Goal: Task Accomplishment & Management: Complete application form

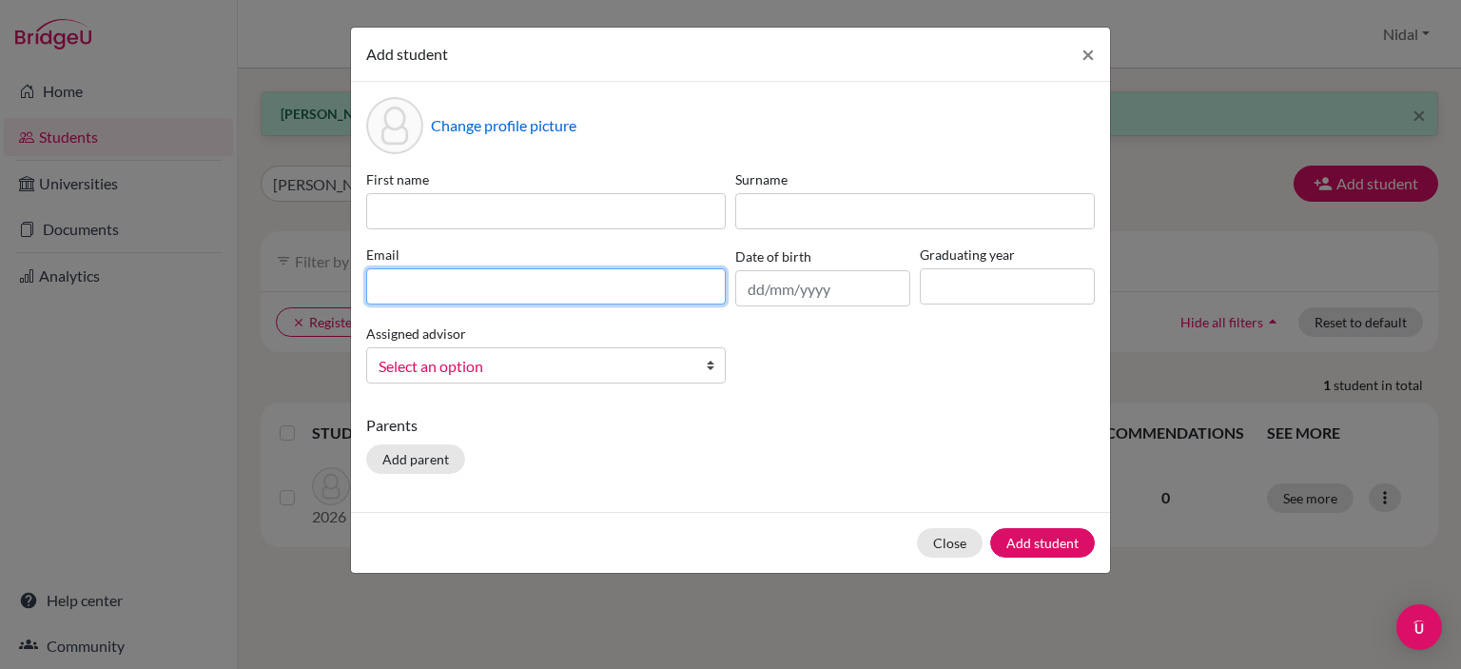
click at [488, 290] on input at bounding box center [546, 286] width 360 height 36
paste input "[EMAIL_ADDRESS][DOMAIN_NAME]"
type input "[EMAIL_ADDRESS][DOMAIN_NAME]"
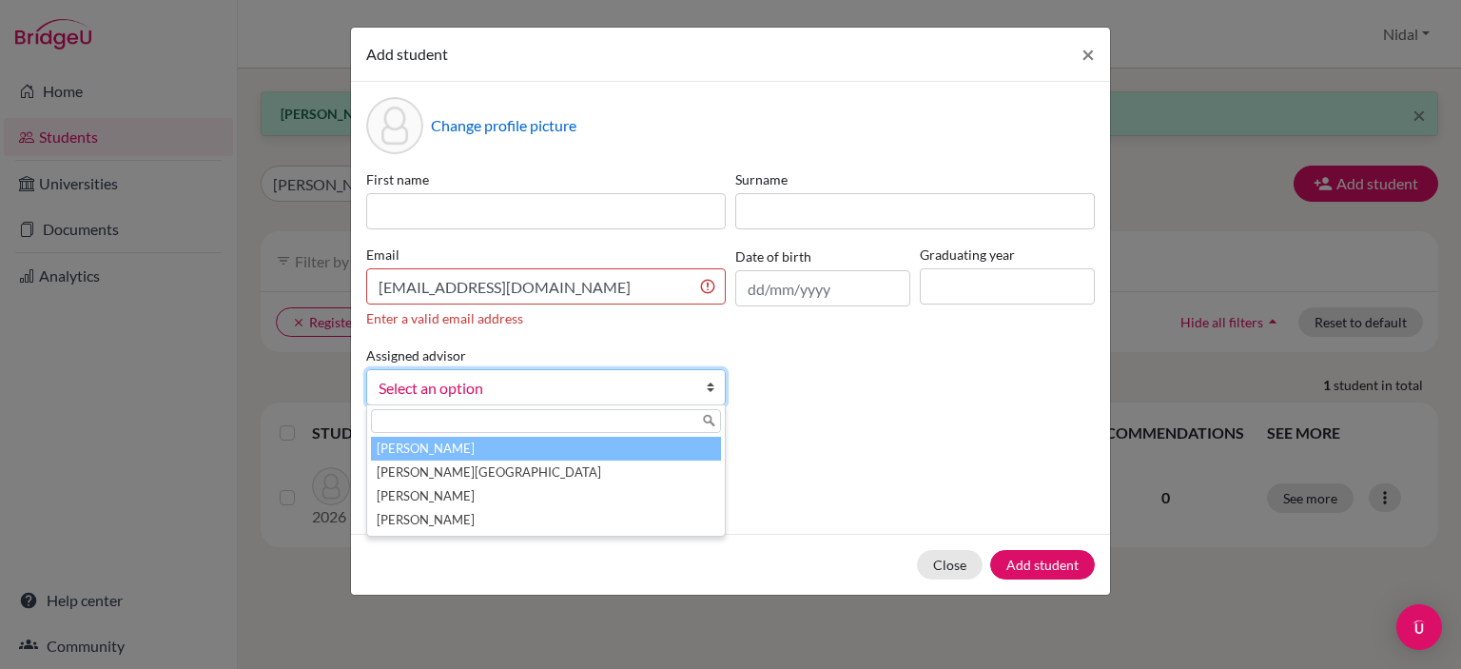
click at [502, 357] on div "Assigned advisor [PERSON_NAME], [PERSON_NAME], [PERSON_NAME], [PERSON_NAME], [P…" at bounding box center [546, 374] width 369 height 62
click at [490, 381] on span "Select an option" at bounding box center [534, 388] width 310 height 25
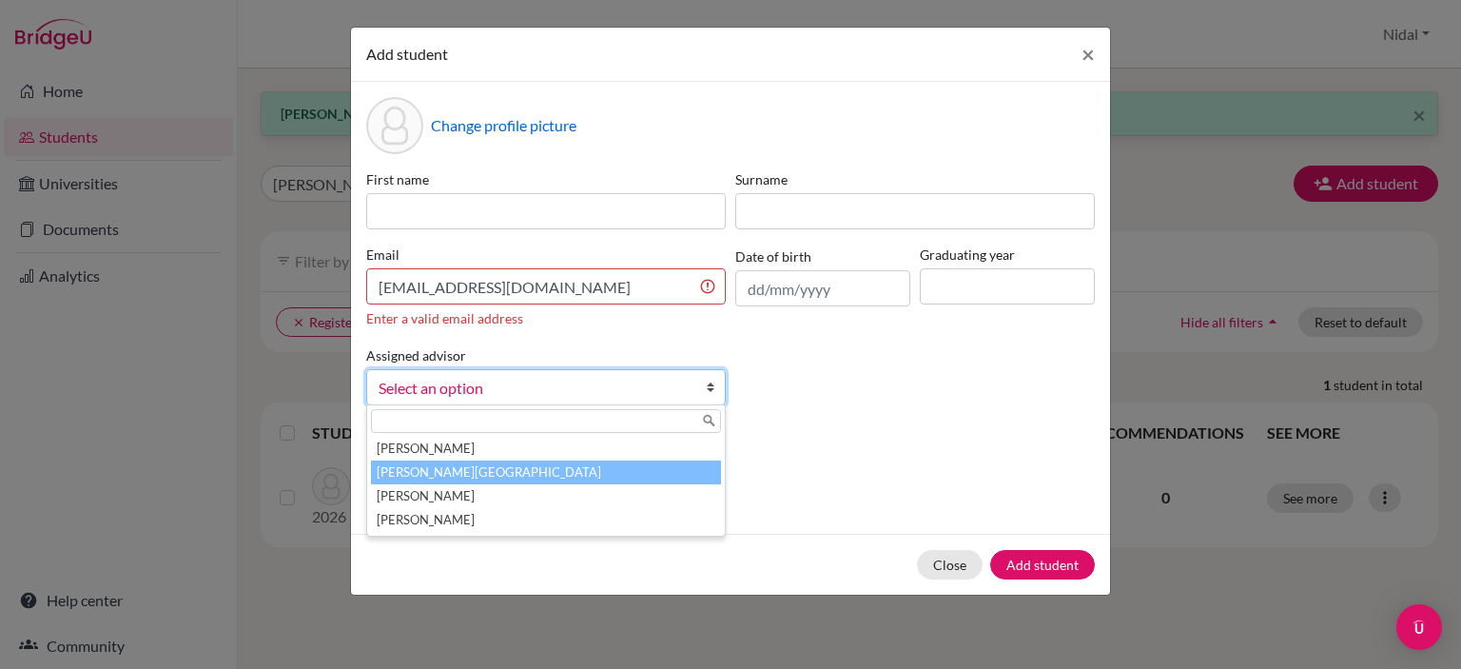
click at [471, 475] on li "[PERSON_NAME][GEOGRAPHIC_DATA]" at bounding box center [546, 472] width 350 height 24
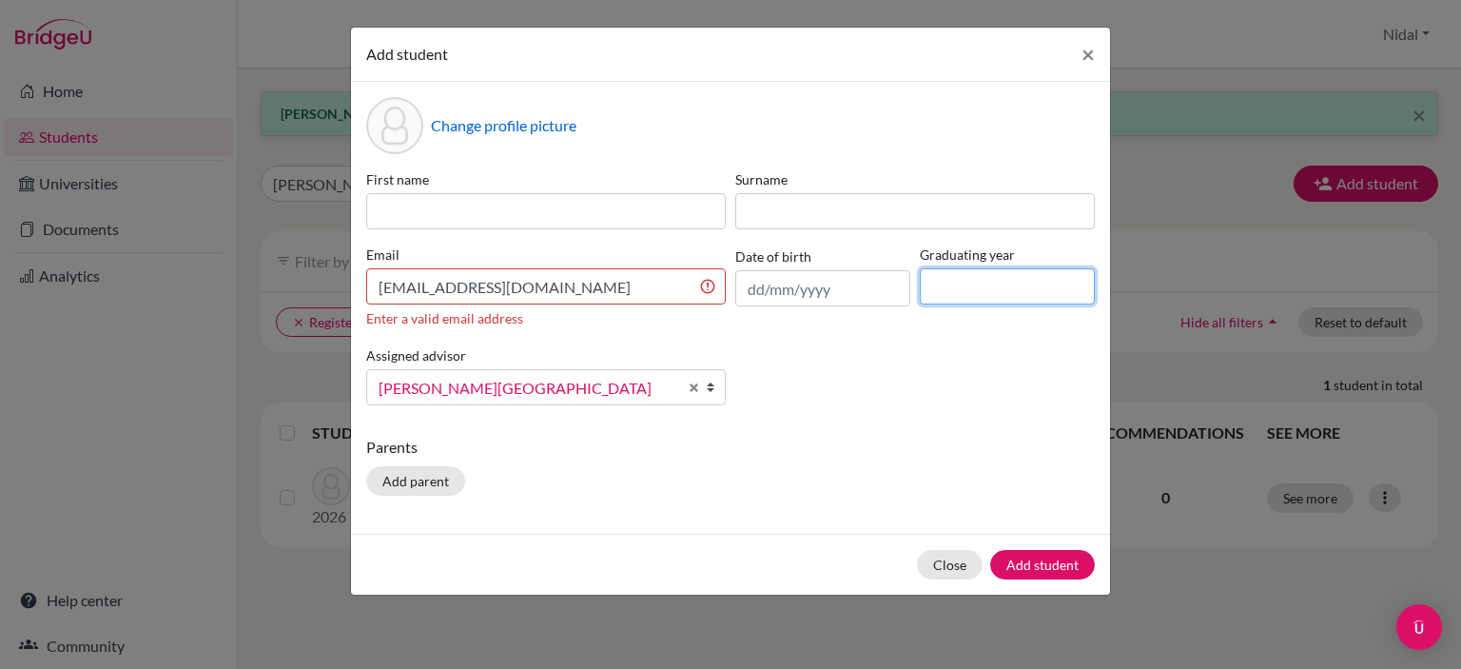
click at [974, 287] on input at bounding box center [1007, 286] width 175 height 36
type input "2026"
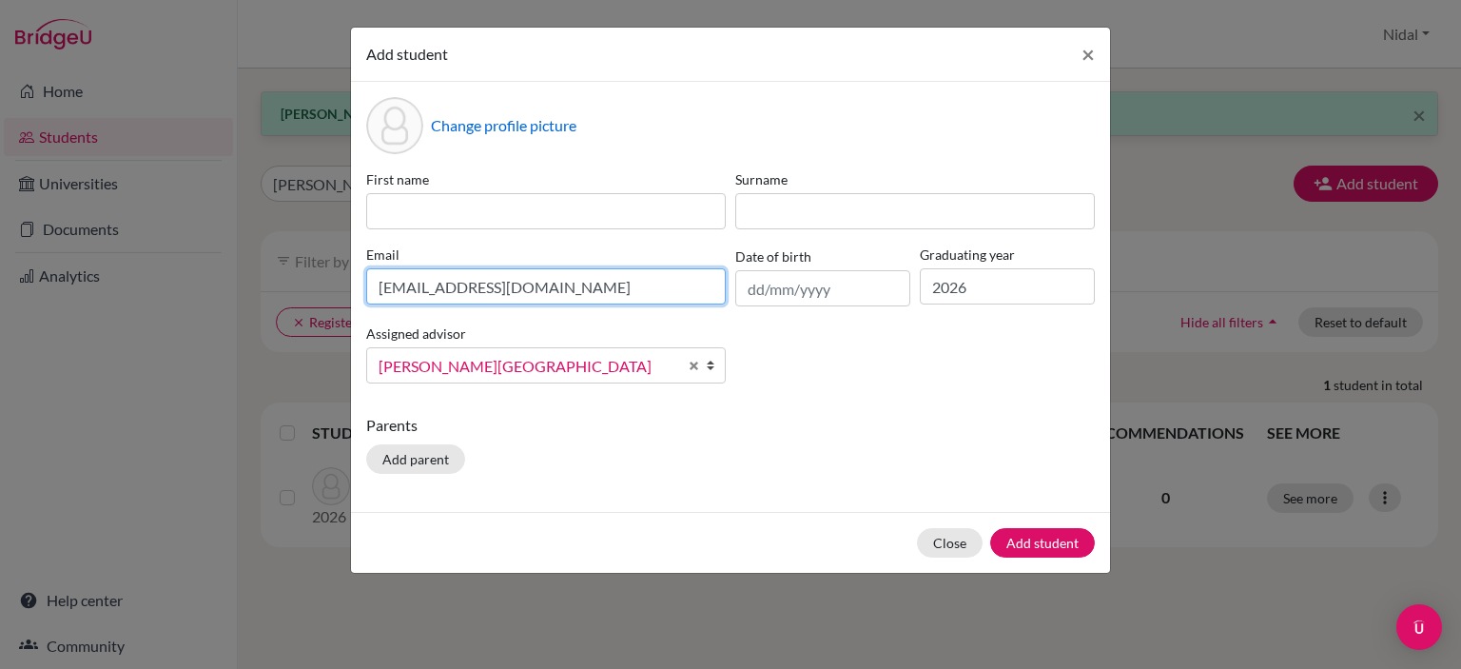
drag, startPoint x: 422, startPoint y: 286, endPoint x: 378, endPoint y: 282, distance: 45.0
click at [378, 282] on input "[EMAIL_ADDRESS][DOMAIN_NAME]" at bounding box center [546, 286] width 360 height 36
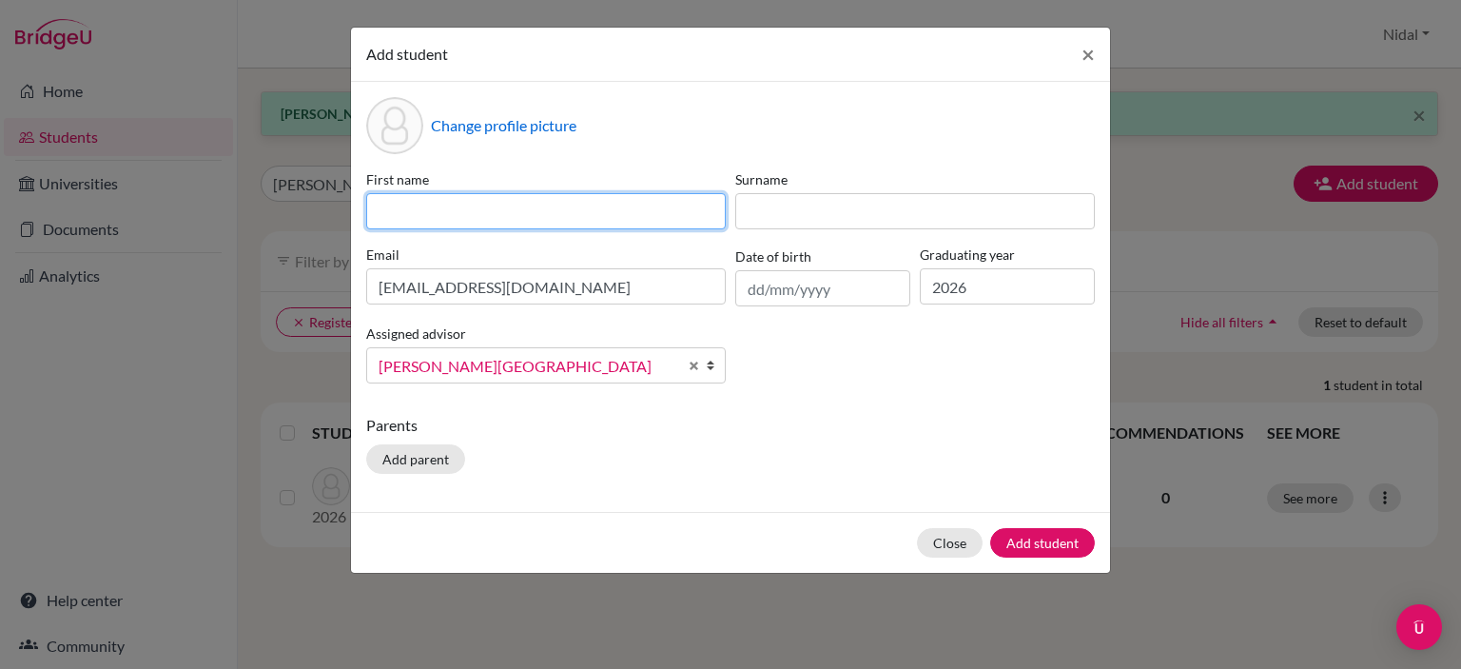
click at [418, 211] on input at bounding box center [546, 211] width 360 height 36
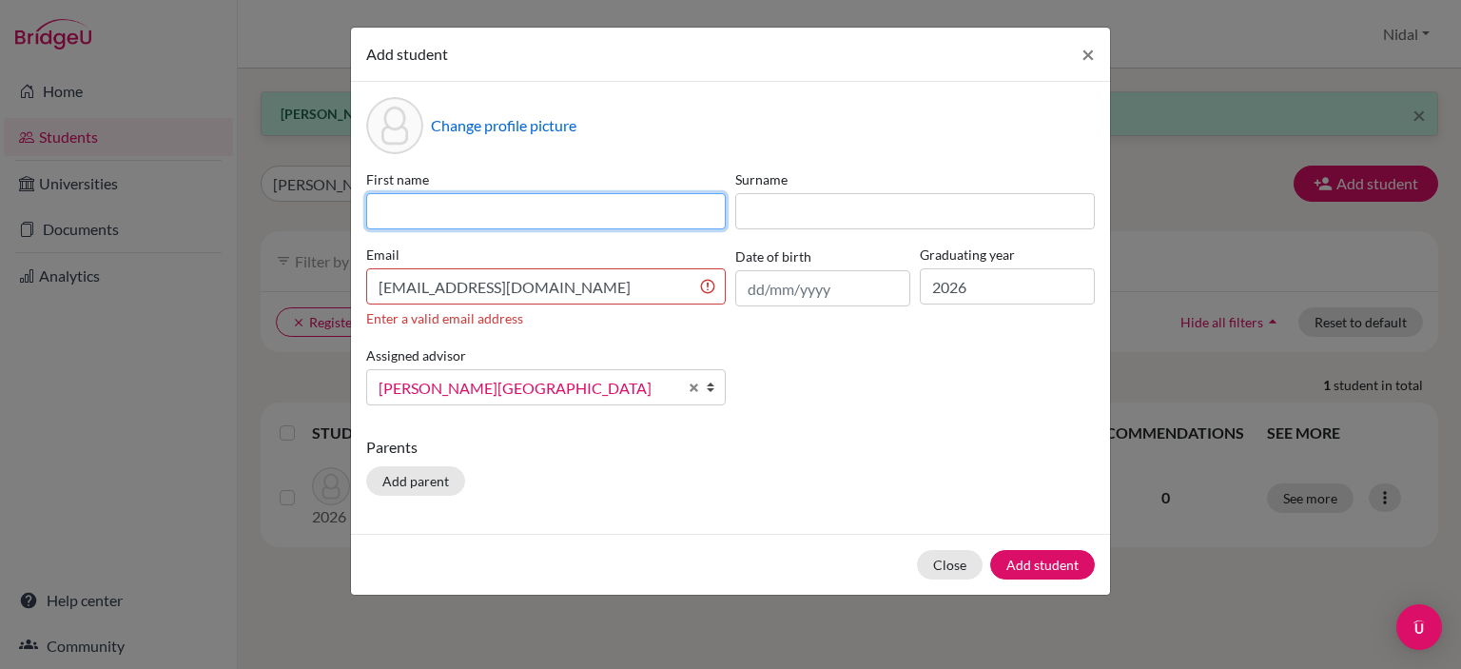
paste input "[PERSON_NAME]"
drag, startPoint x: 388, startPoint y: 211, endPoint x: 365, endPoint y: 212, distance: 22.9
click at [366, 212] on input "[PERSON_NAME]" at bounding box center [546, 211] width 360 height 36
type input "[PERSON_NAME]"
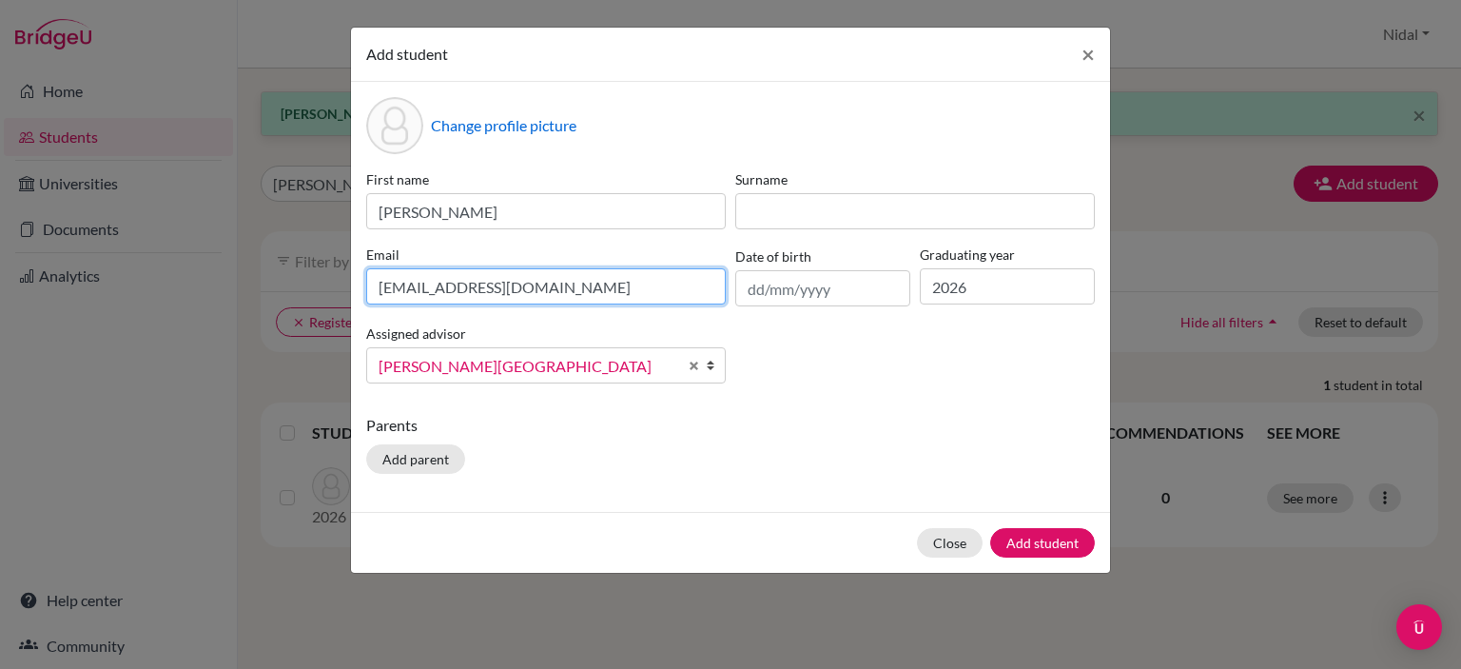
drag, startPoint x: 464, startPoint y: 290, endPoint x: 425, endPoint y: 288, distance: 39.1
click at [425, 288] on input "[EMAIL_ADDRESS][DOMAIN_NAME]" at bounding box center [546, 286] width 360 height 36
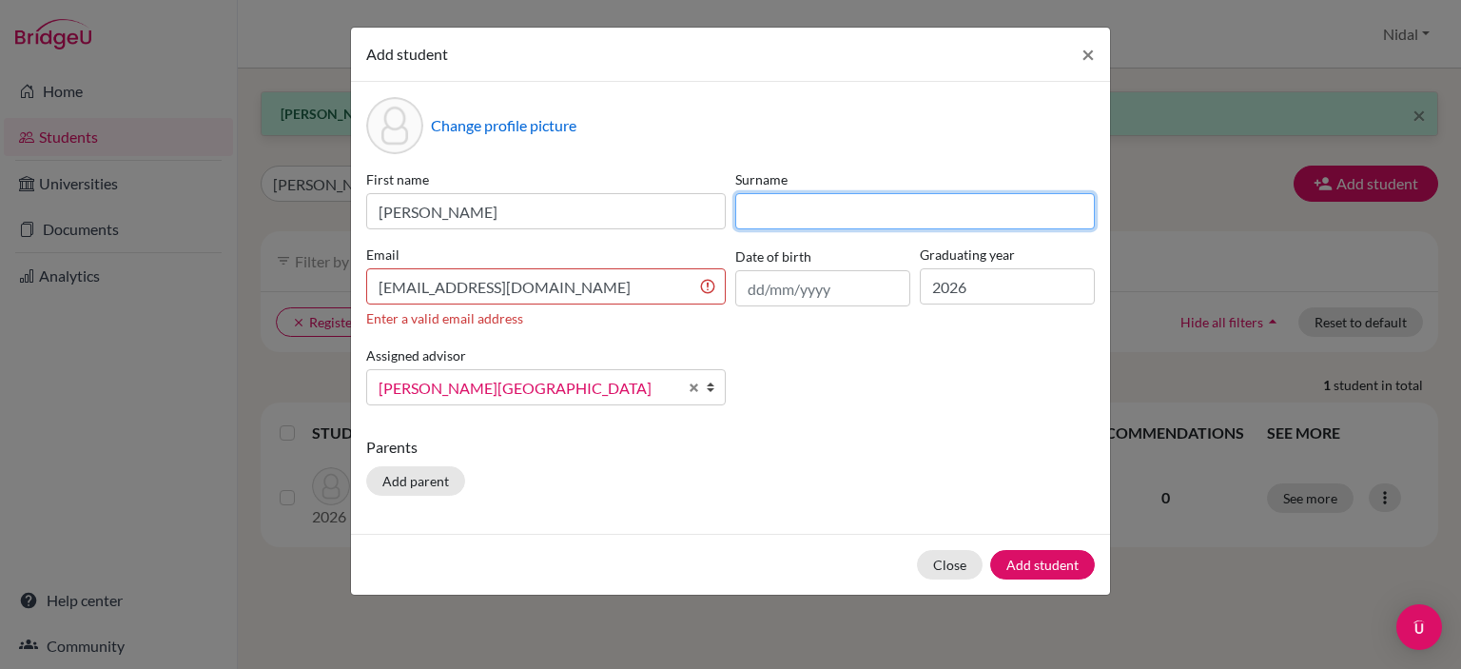
click at [804, 201] on input at bounding box center [915, 211] width 360 height 36
paste input "ackall"
type input "ackall"
click at [776, 349] on div "First name [PERSON_NAME] [PERSON_NAME] Email [EMAIL_ADDRESS][DOMAIN_NAME] Enter…" at bounding box center [731, 294] width 738 height 251
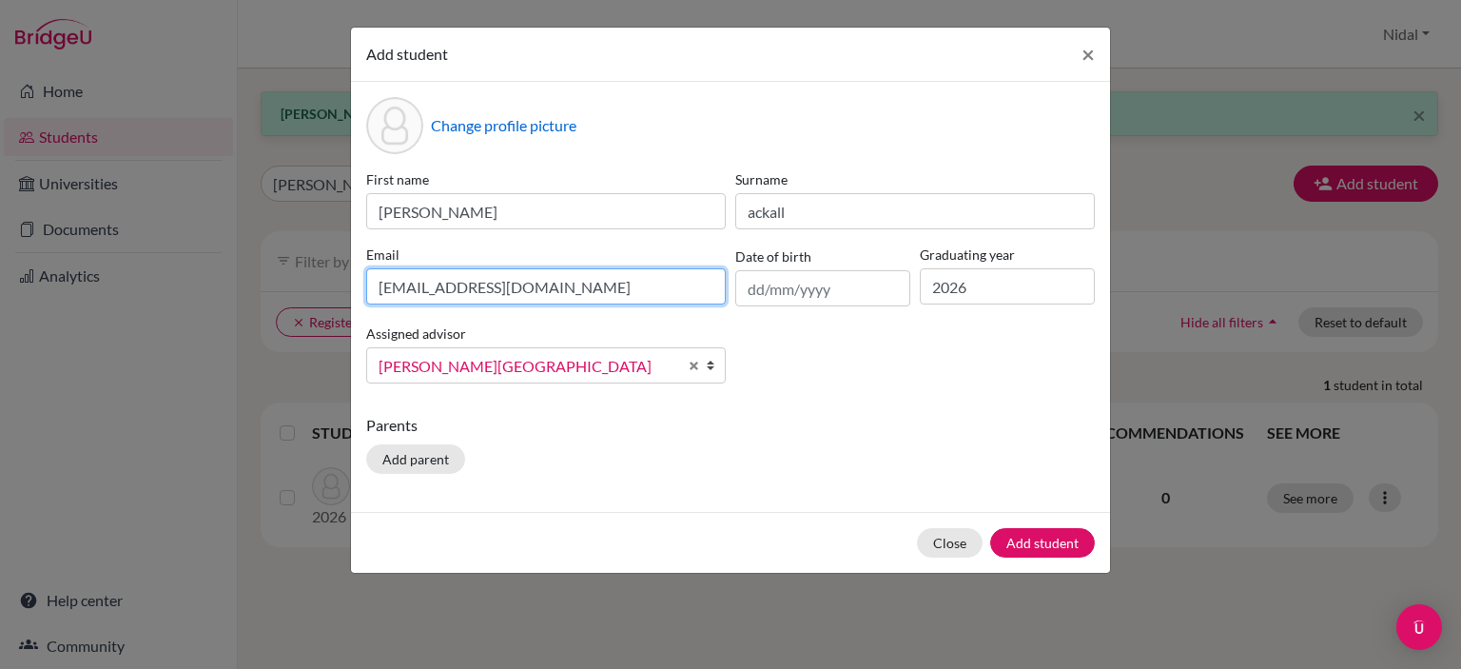
click at [612, 293] on input "[EMAIL_ADDRESS][DOMAIN_NAME]" at bounding box center [546, 286] width 360 height 36
click at [780, 376] on div "First name [PERSON_NAME] [PERSON_NAME] Email [EMAIL_ADDRESS][DOMAIN_NAME] Date …" at bounding box center [731, 283] width 738 height 229
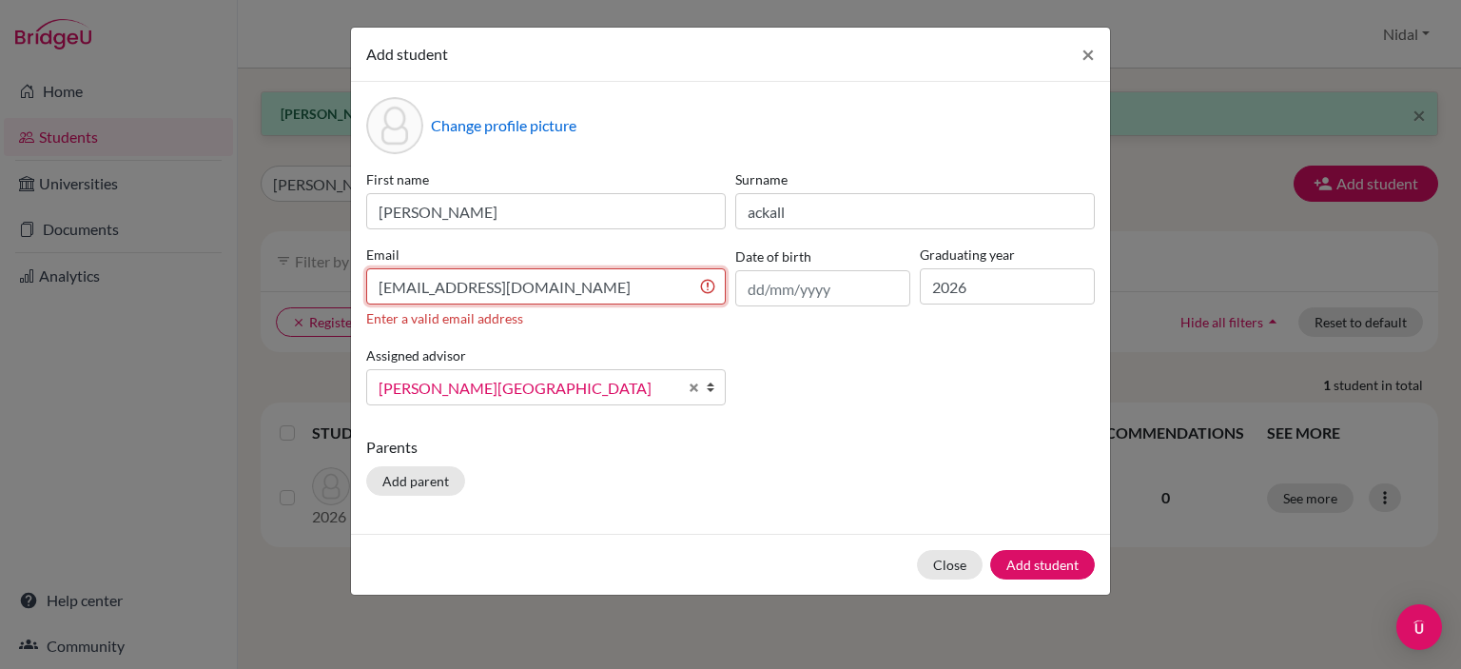
click at [383, 288] on input "[EMAIL_ADDRESS][DOMAIN_NAME]" at bounding box center [546, 286] width 360 height 36
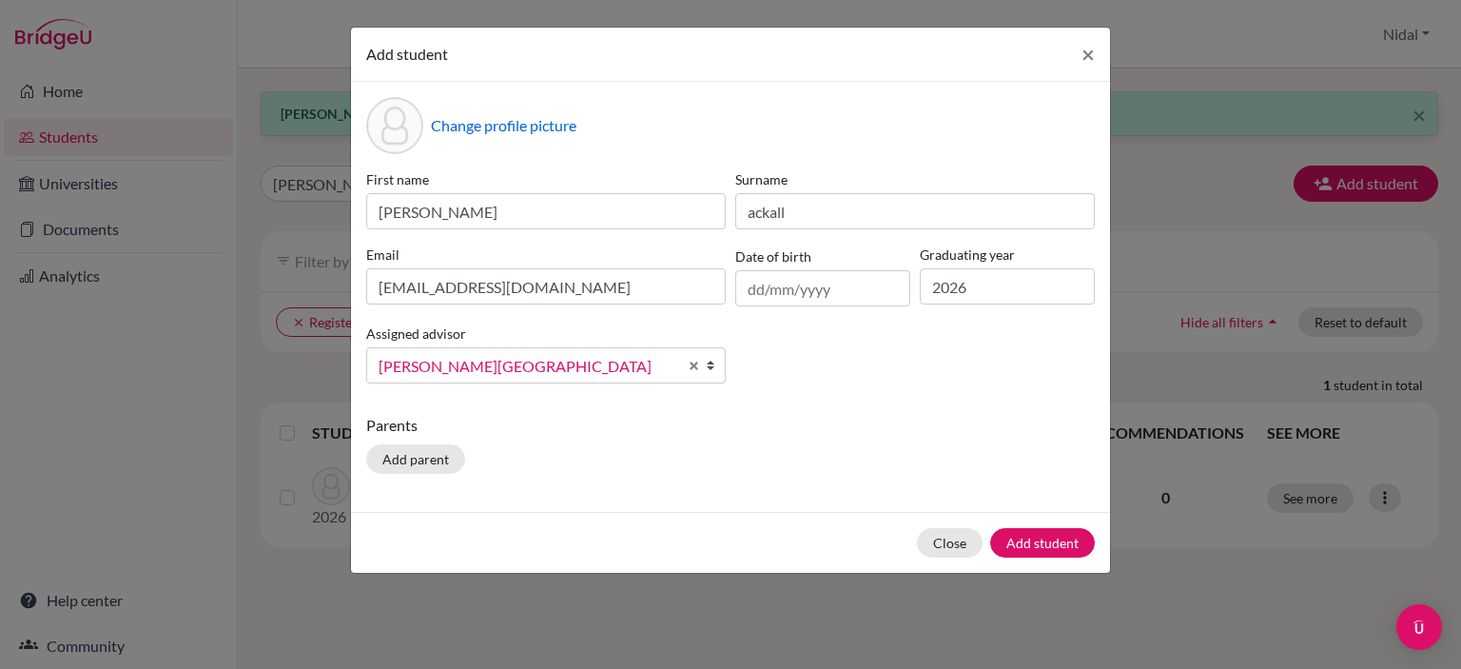
click at [500, 349] on div "Assigned advisor [PERSON_NAME], [PERSON_NAME], [PERSON_NAME], [PERSON_NAME], [P…" at bounding box center [546, 353] width 369 height 62
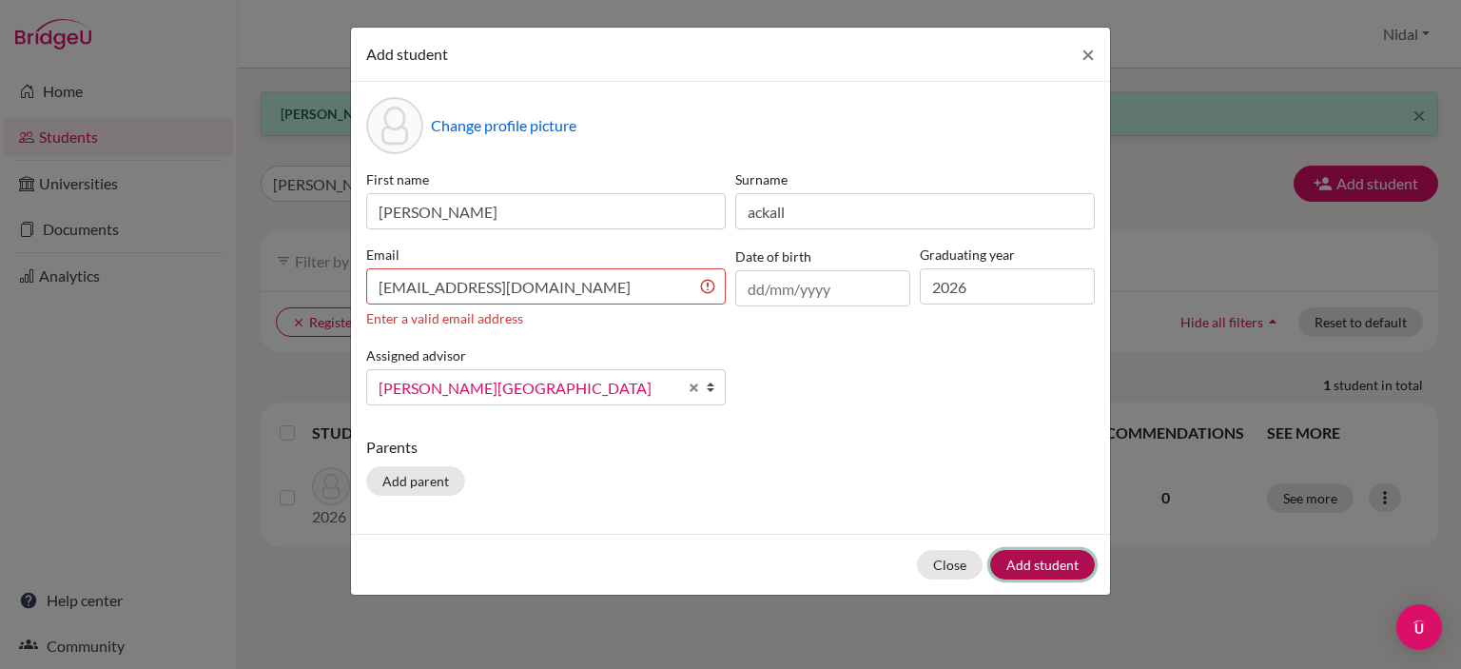
click at [1036, 554] on button "Add student" at bounding box center [1042, 564] width 105 height 29
click at [1047, 585] on div "Close Add student" at bounding box center [730, 564] width 759 height 61
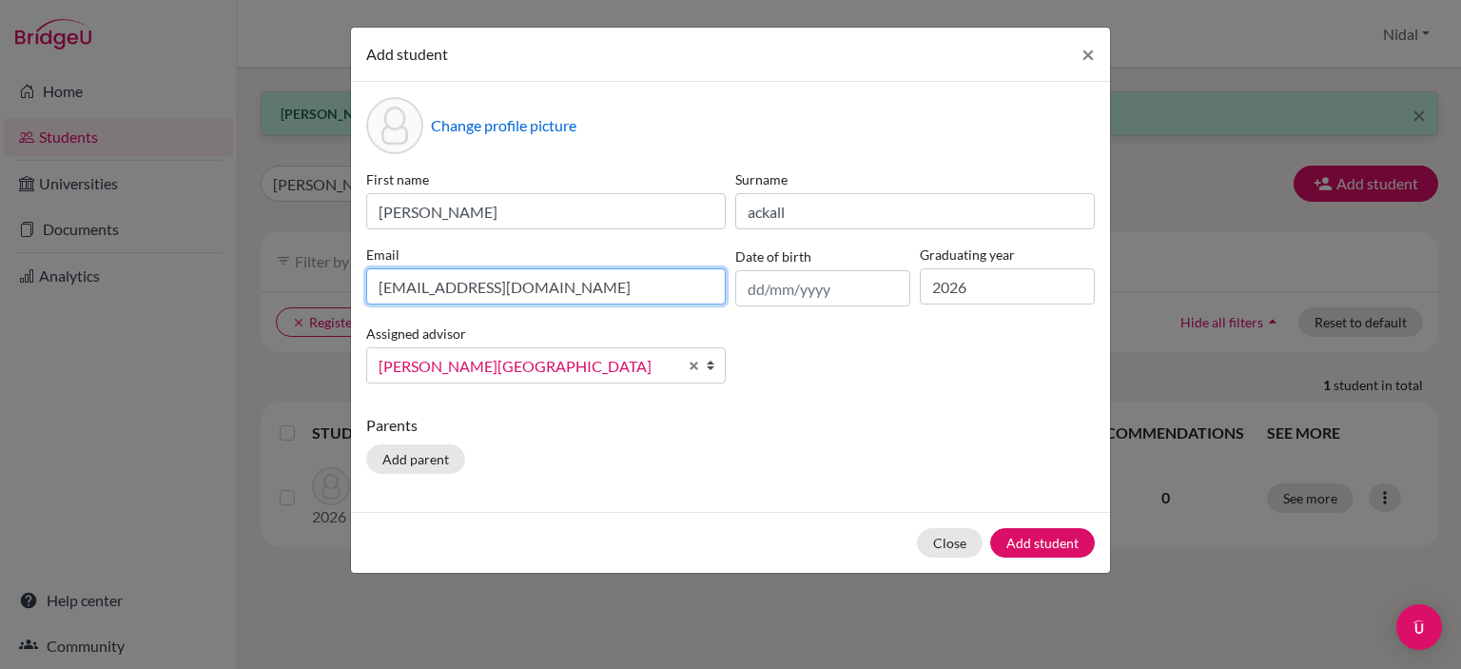
click at [711, 294] on input "[EMAIL_ADDRESS][DOMAIN_NAME]" at bounding box center [546, 286] width 360 height 36
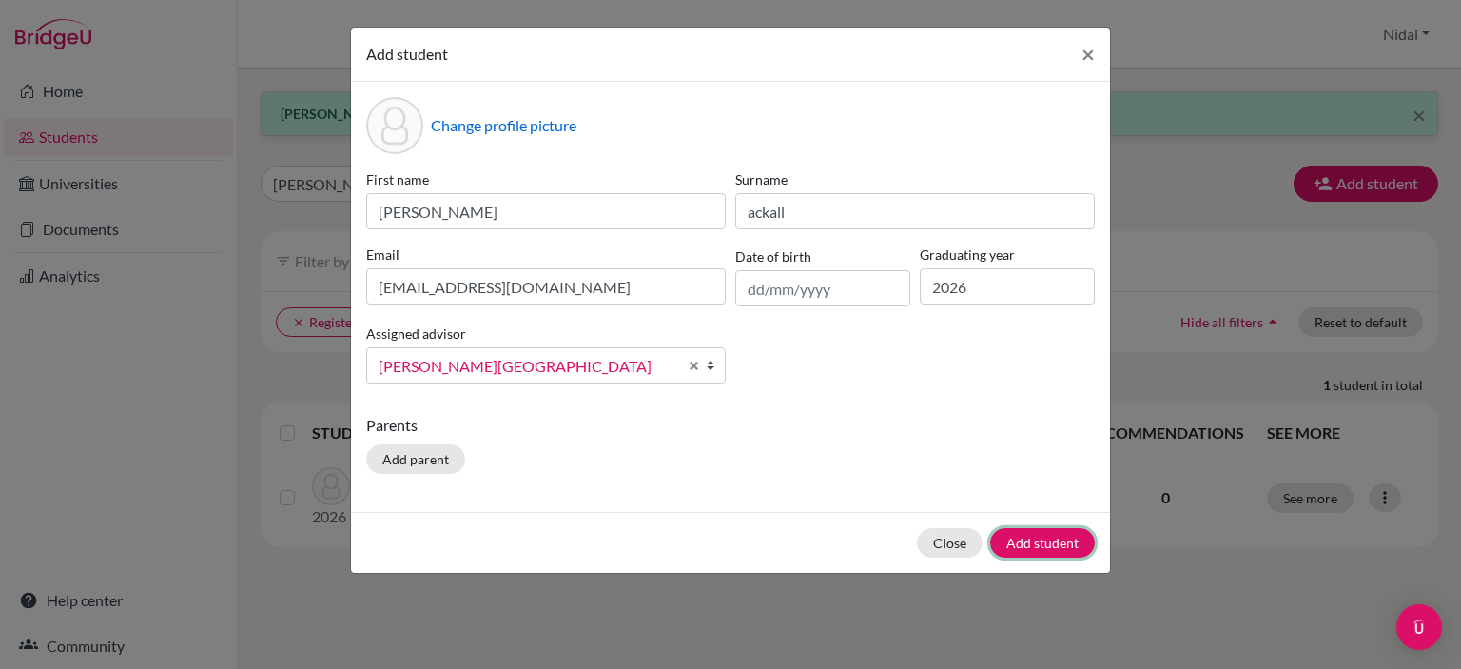
click at [1016, 532] on form "Add student × Change profile picture First name [PERSON_NAME] [PERSON_NAME] Ema…" at bounding box center [730, 300] width 759 height 545
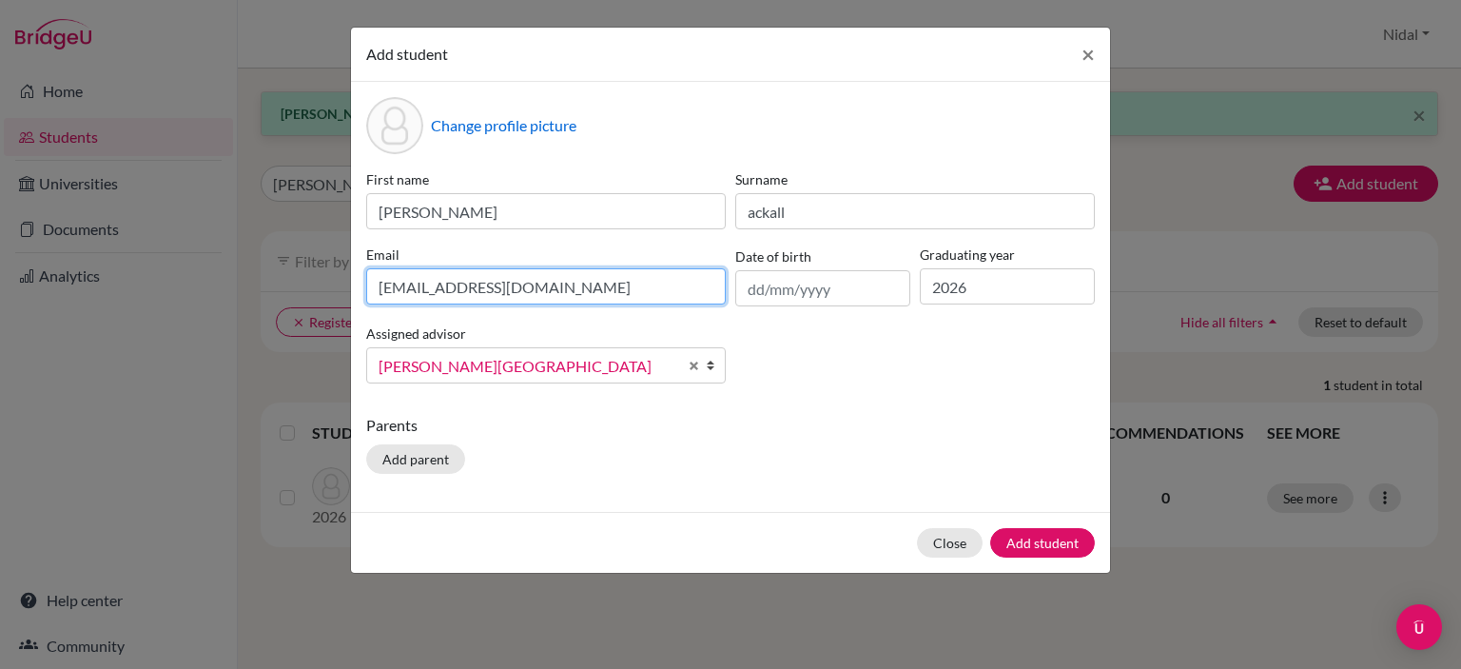
drag, startPoint x: 561, startPoint y: 284, endPoint x: 263, endPoint y: 263, distance: 299.6
click at [263, 263] on div "Add student × Change profile picture First name [PERSON_NAME] [PERSON_NAME] Ema…" at bounding box center [730, 334] width 1461 height 669
paste input "[EMAIL_ADDRESS][DOMAIN_NAME]"
type input "[EMAIL_ADDRESS][DOMAIN_NAME]"
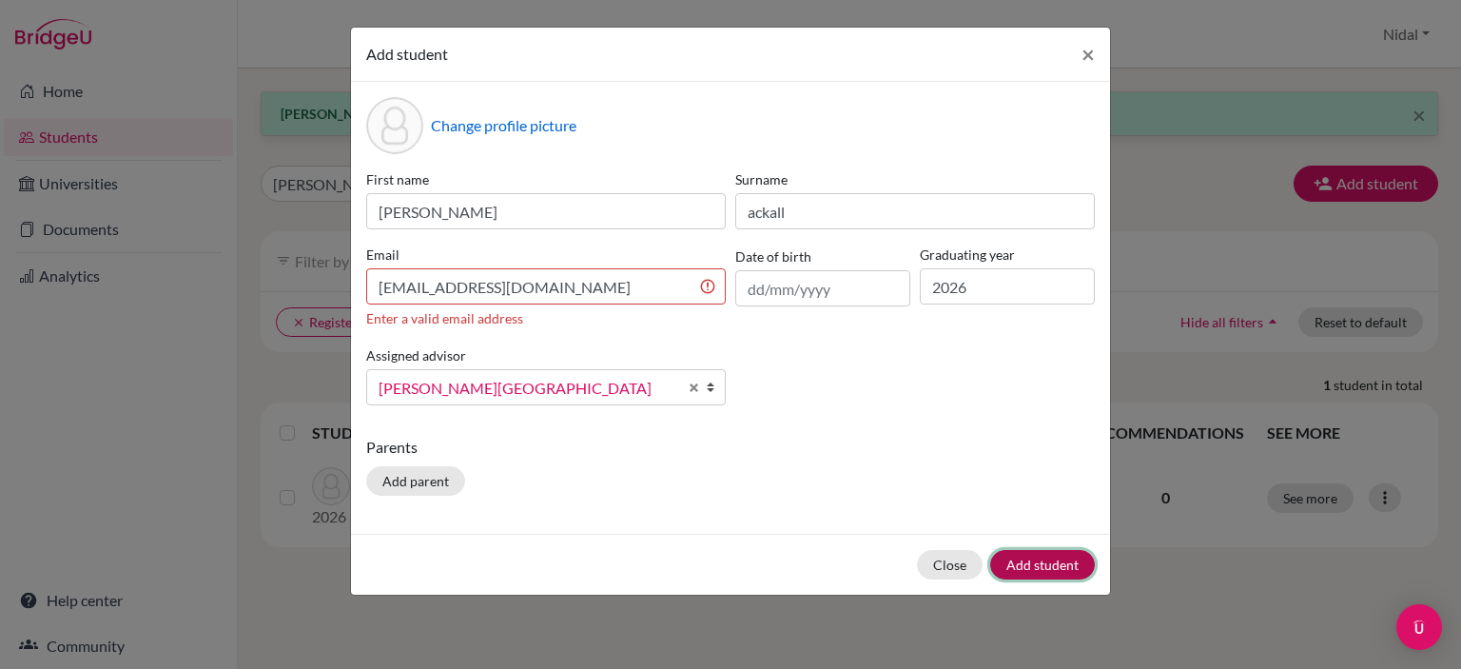
click at [1031, 537] on div "Close Add student" at bounding box center [730, 564] width 759 height 61
click at [845, 350] on div "First name [PERSON_NAME] [PERSON_NAME] Email [EMAIL_ADDRESS][DOMAIN_NAME] Enter…" at bounding box center [731, 294] width 738 height 251
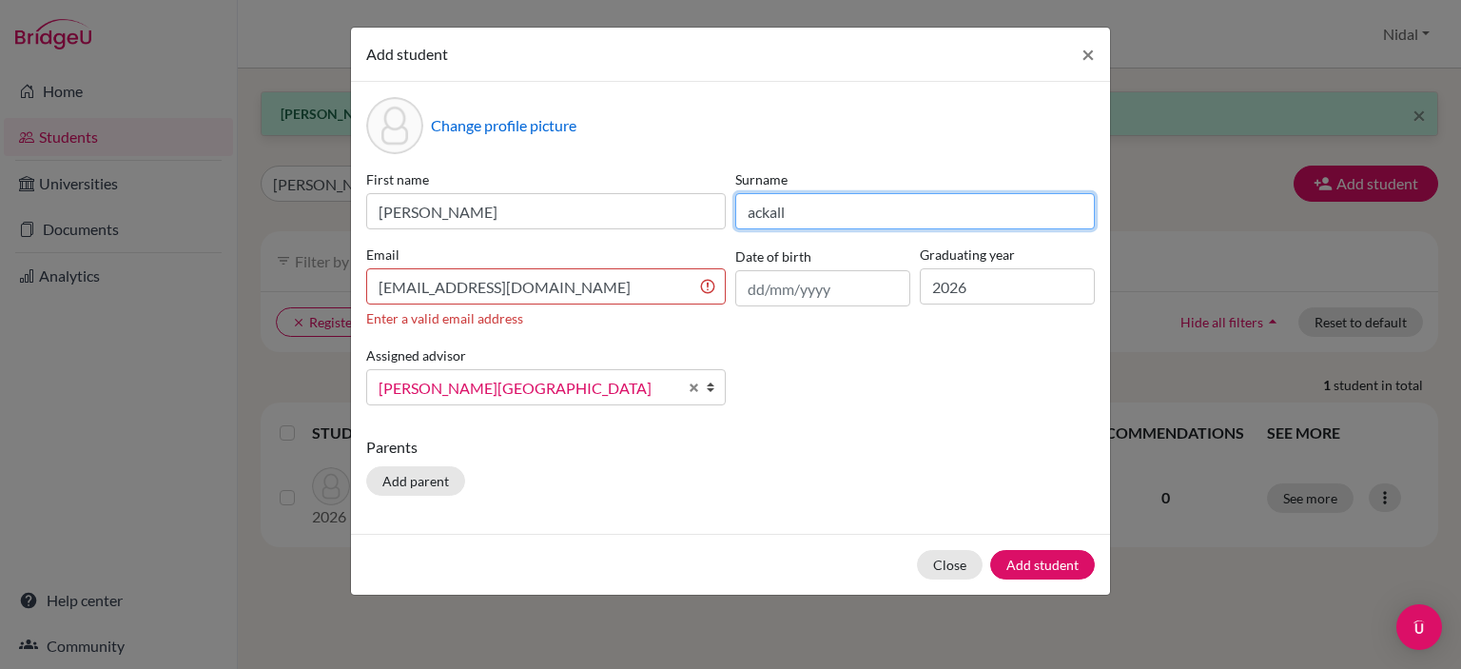
click at [743, 216] on input "ackall" at bounding box center [915, 211] width 360 height 36
click at [751, 215] on input "ackall" at bounding box center [915, 211] width 360 height 36
type input "Ackall"
click at [808, 403] on div "First name [PERSON_NAME] [PERSON_NAME] Email [EMAIL_ADDRESS][DOMAIN_NAME] Enter…" at bounding box center [731, 294] width 738 height 251
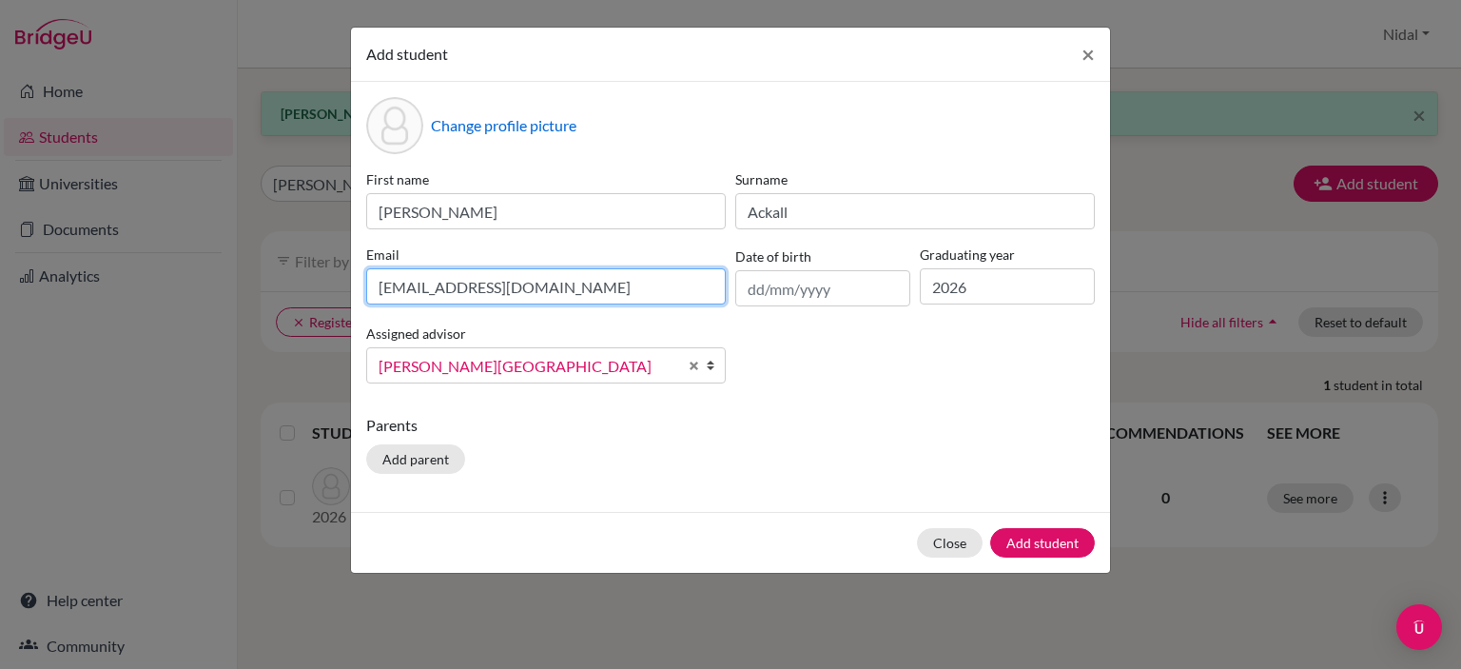
drag, startPoint x: 547, startPoint y: 295, endPoint x: 381, endPoint y: 287, distance: 166.7
click at [381, 287] on input "[EMAIL_ADDRESS][DOMAIN_NAME]" at bounding box center [546, 286] width 360 height 36
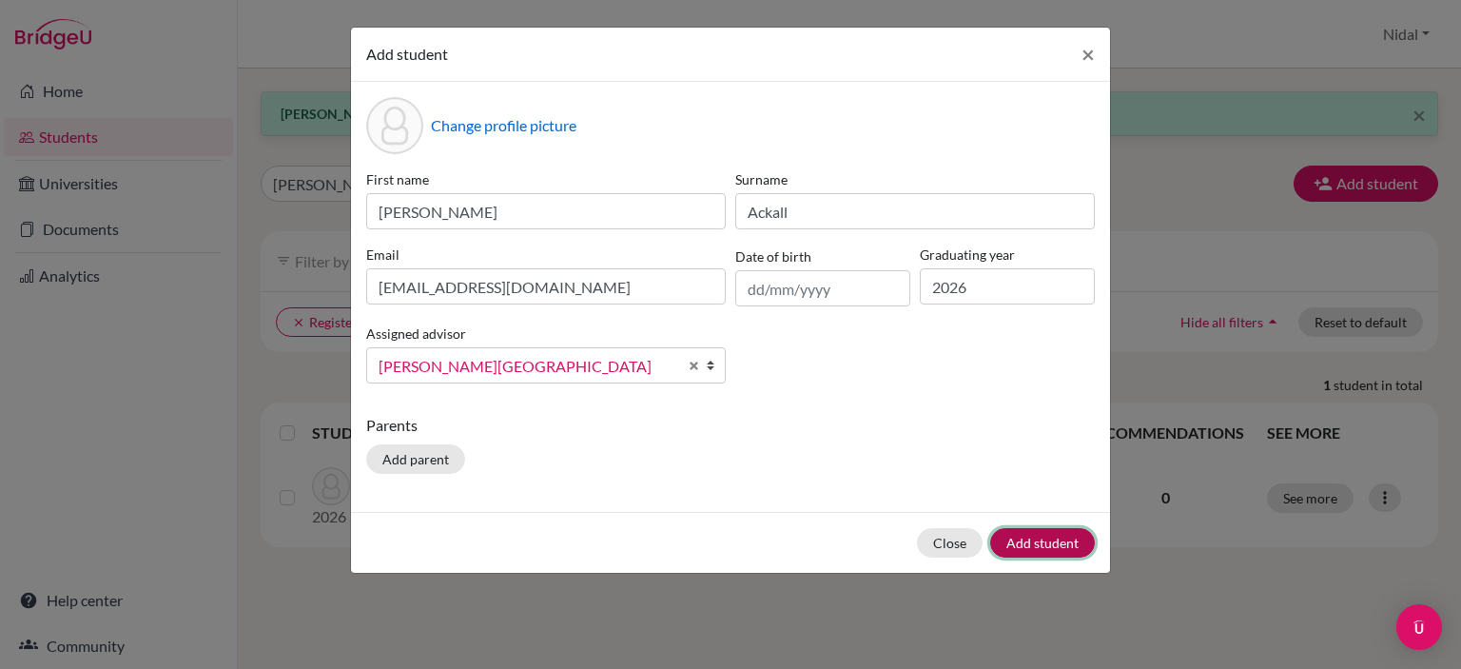
click at [1003, 532] on form "Add student × Change profile picture First name [PERSON_NAME] [PERSON_NAME] Ema…" at bounding box center [730, 300] width 759 height 545
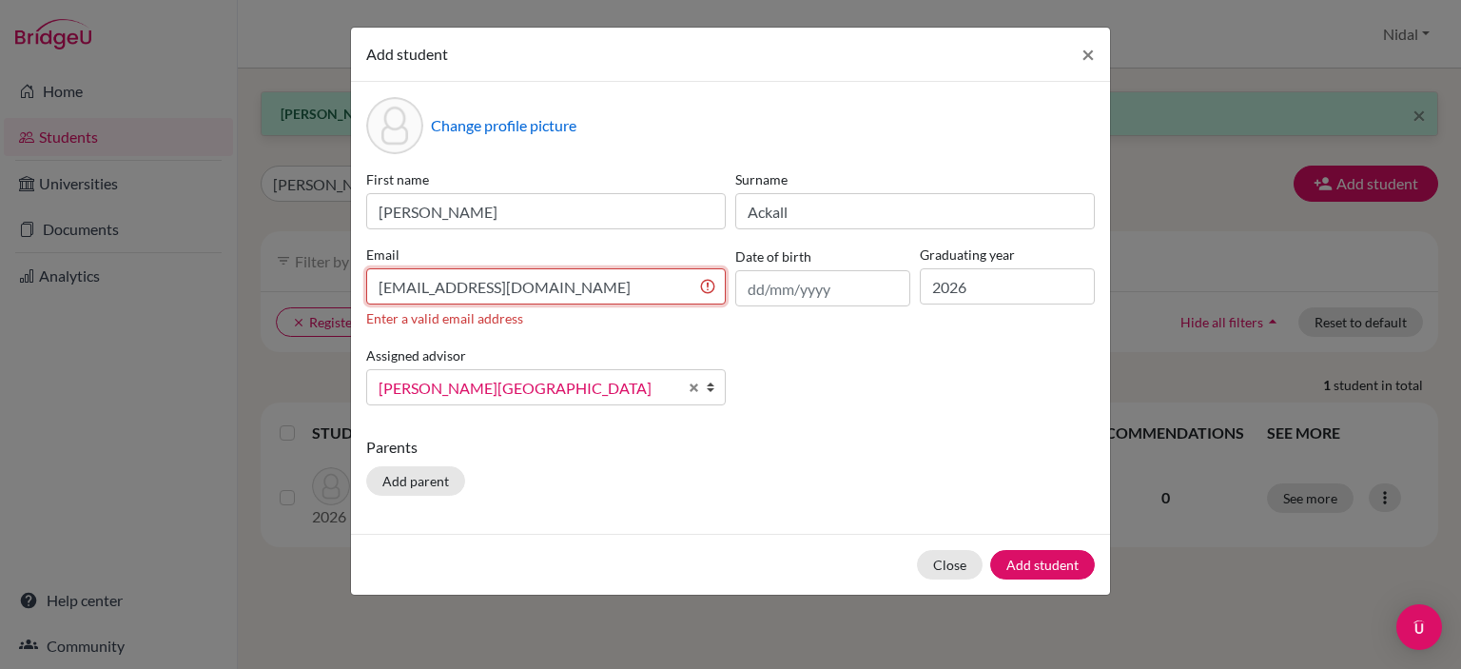
click at [700, 285] on input "[EMAIL_ADDRESS][DOMAIN_NAME]" at bounding box center [546, 286] width 360 height 36
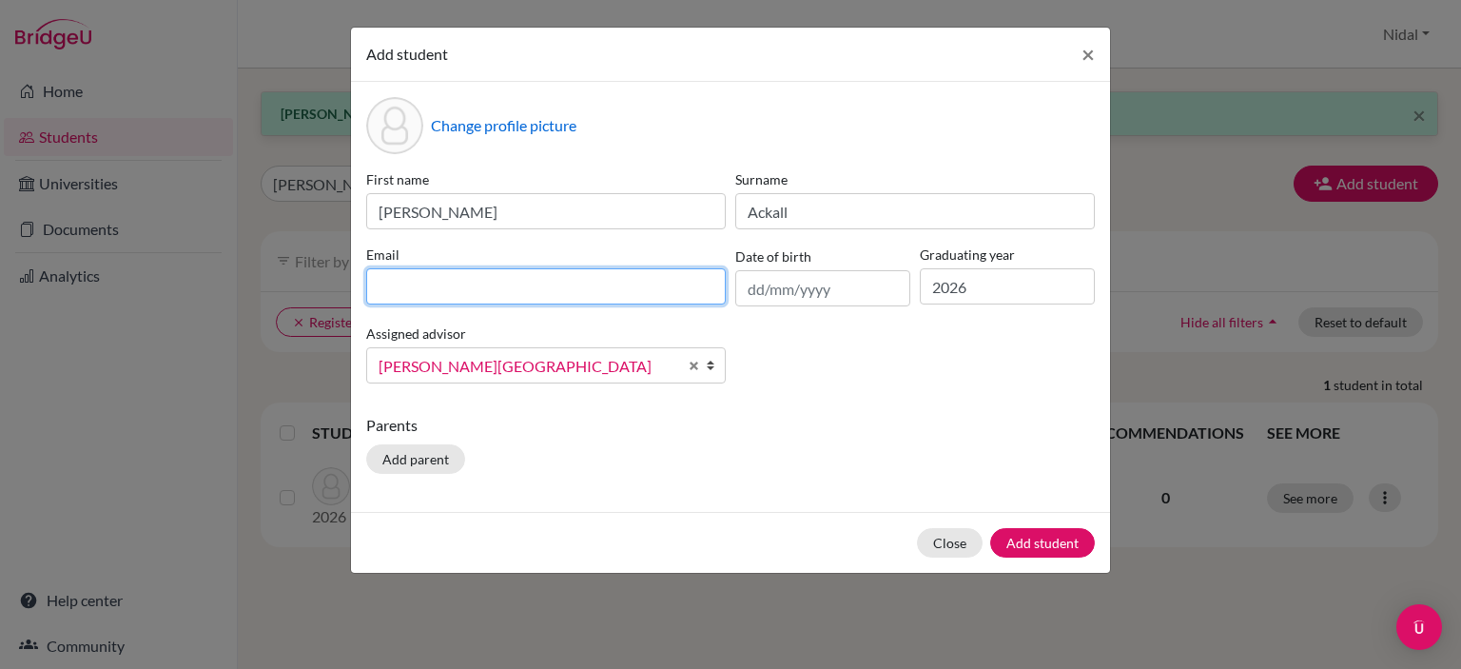
paste input "[EMAIL_ADDRESS][DOMAIN_NAME]"
type input "[EMAIL_ADDRESS][DOMAIN_NAME]"
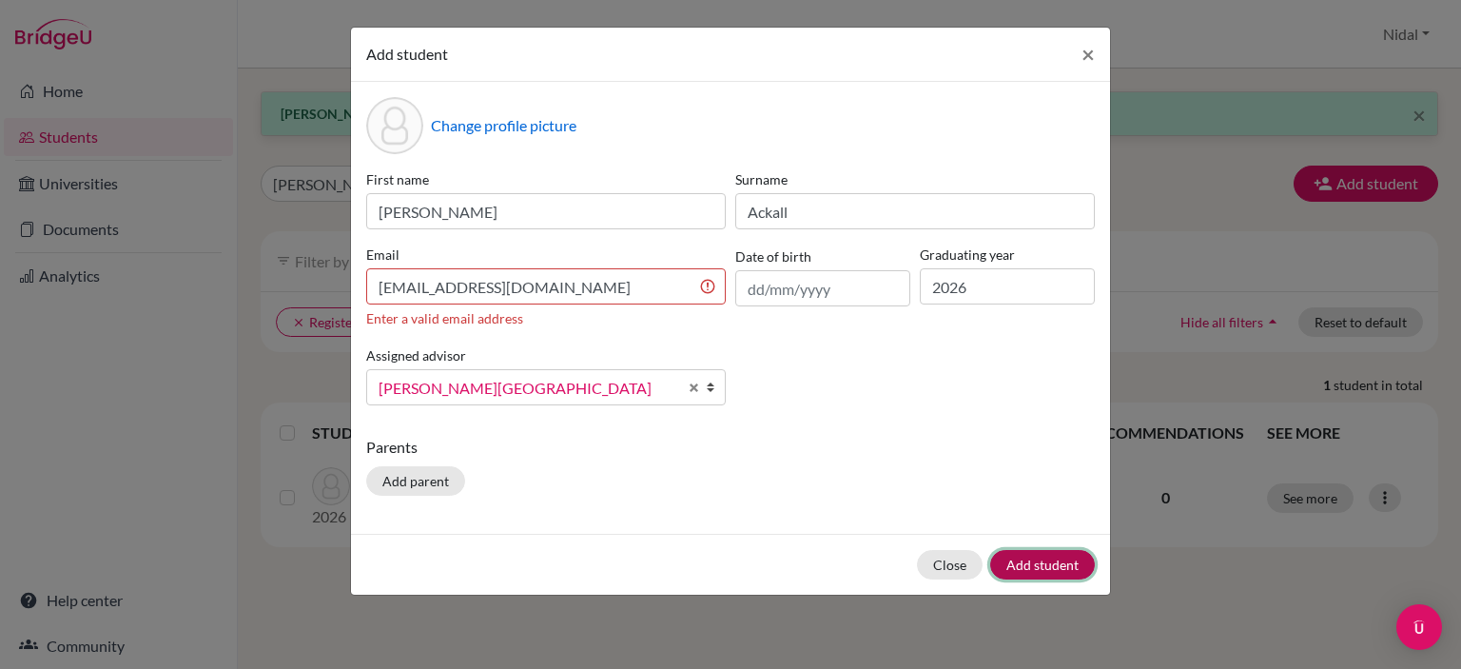
click at [1041, 547] on div "Close Add student" at bounding box center [730, 564] width 759 height 61
click at [1088, 55] on span "×" at bounding box center [1088, 54] width 13 height 28
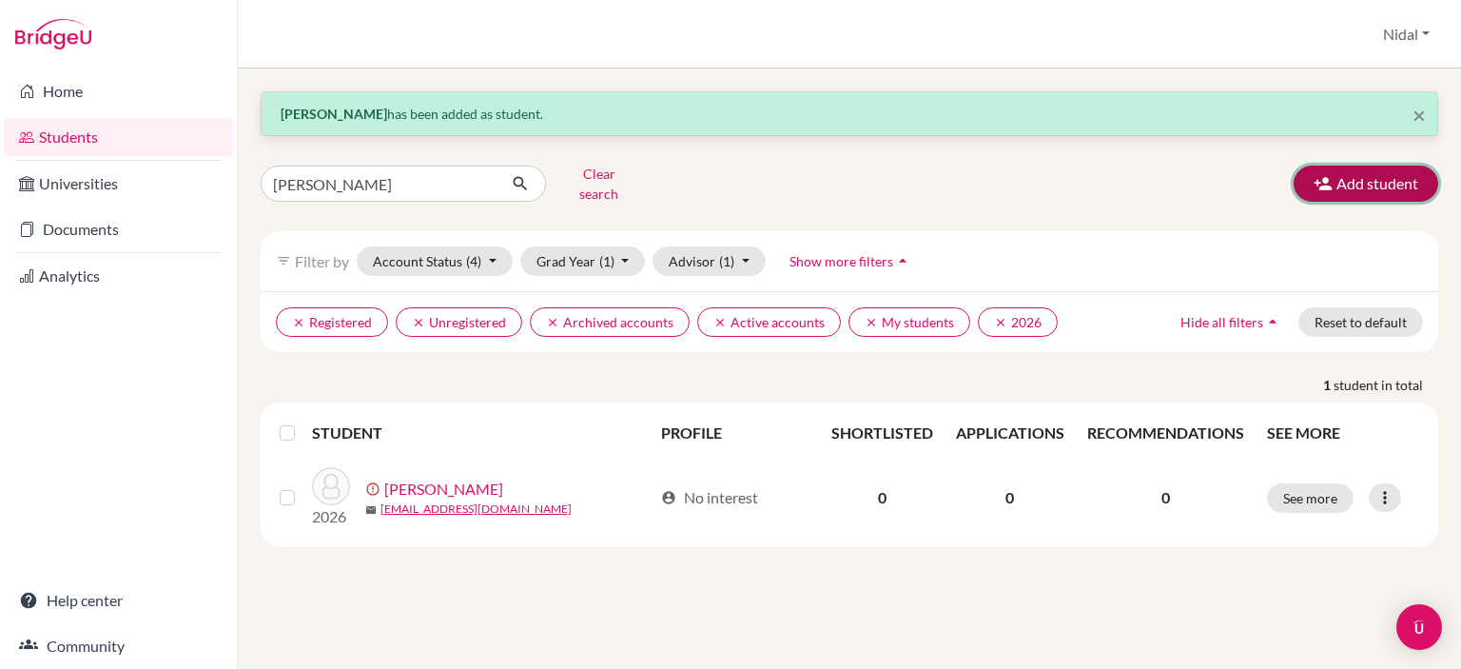
click at [1397, 189] on button "Add student" at bounding box center [1366, 184] width 145 height 36
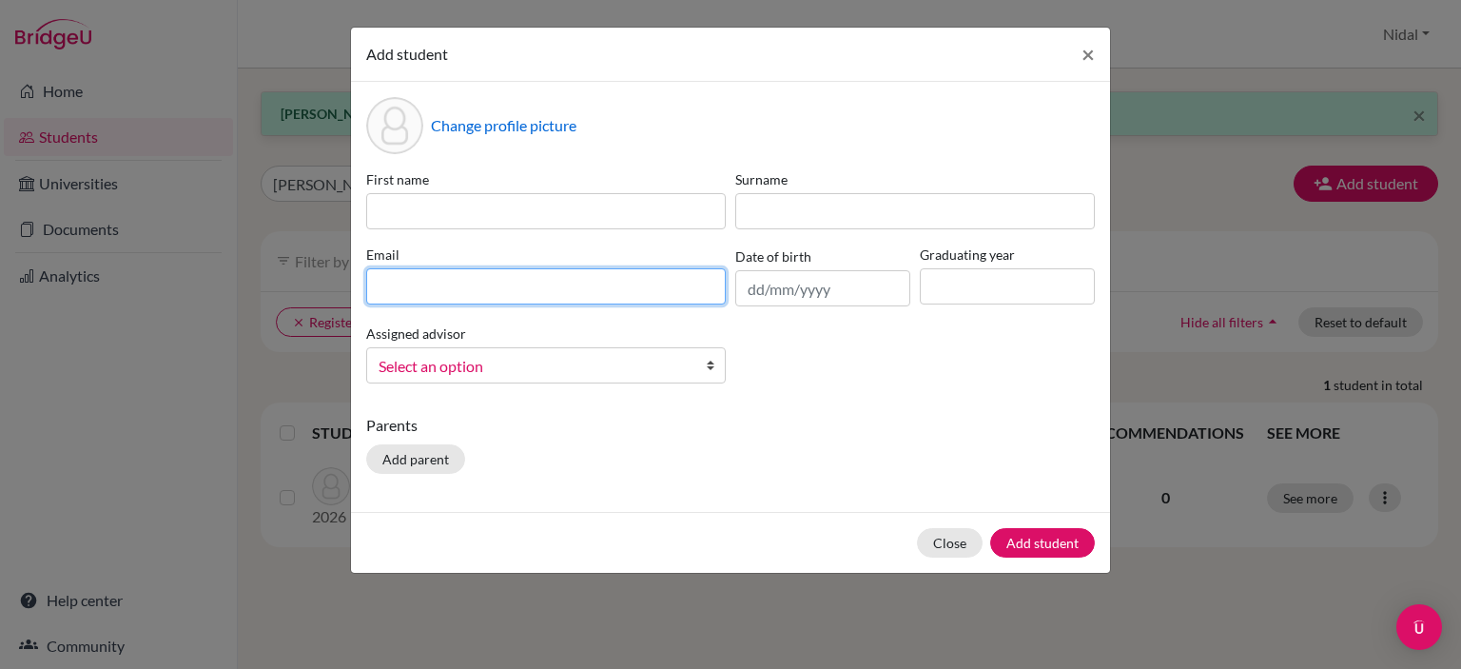
click at [505, 277] on input at bounding box center [546, 286] width 360 height 36
paste input "[EMAIL_ADDRESS][DOMAIN_NAME]"
type input "[EMAIL_ADDRESS][DOMAIN_NAME]"
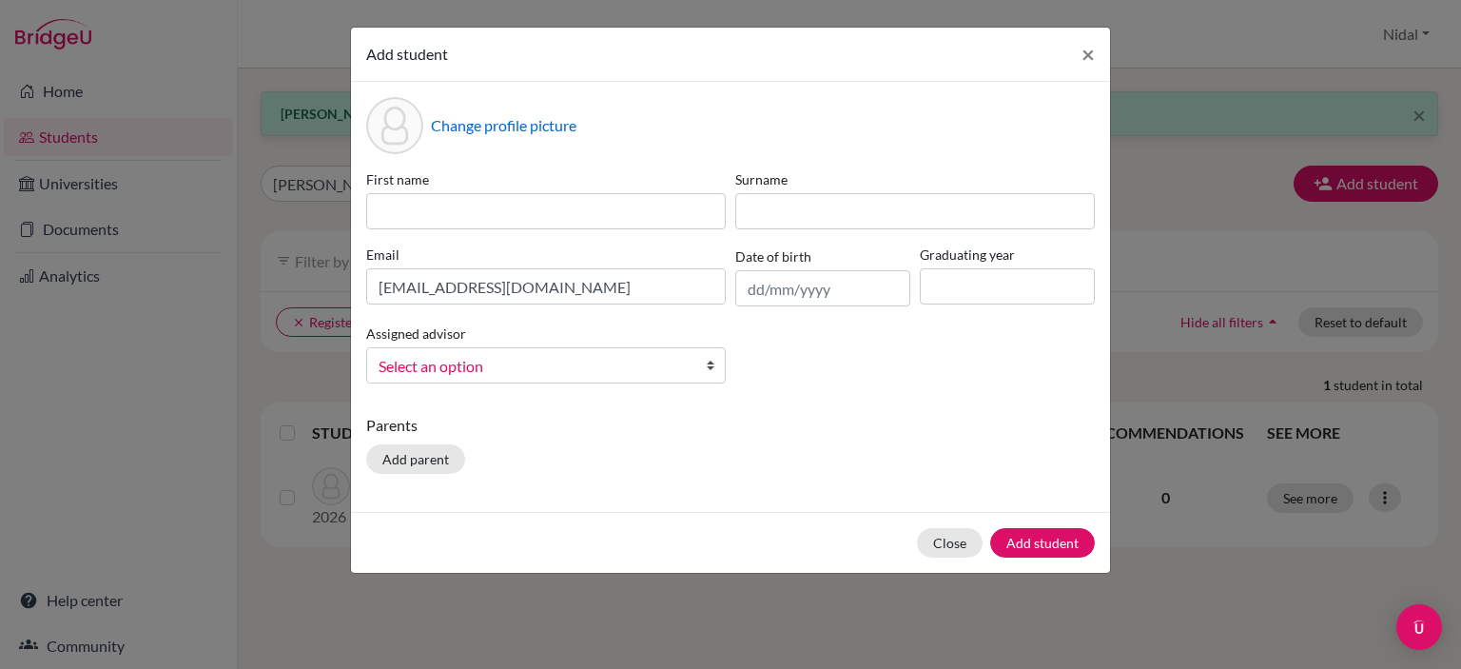
click at [538, 367] on div "Assigned advisor [PERSON_NAME], [PERSON_NAME], [PERSON_NAME], [PERSON_NAME], [P…" at bounding box center [546, 353] width 369 height 62
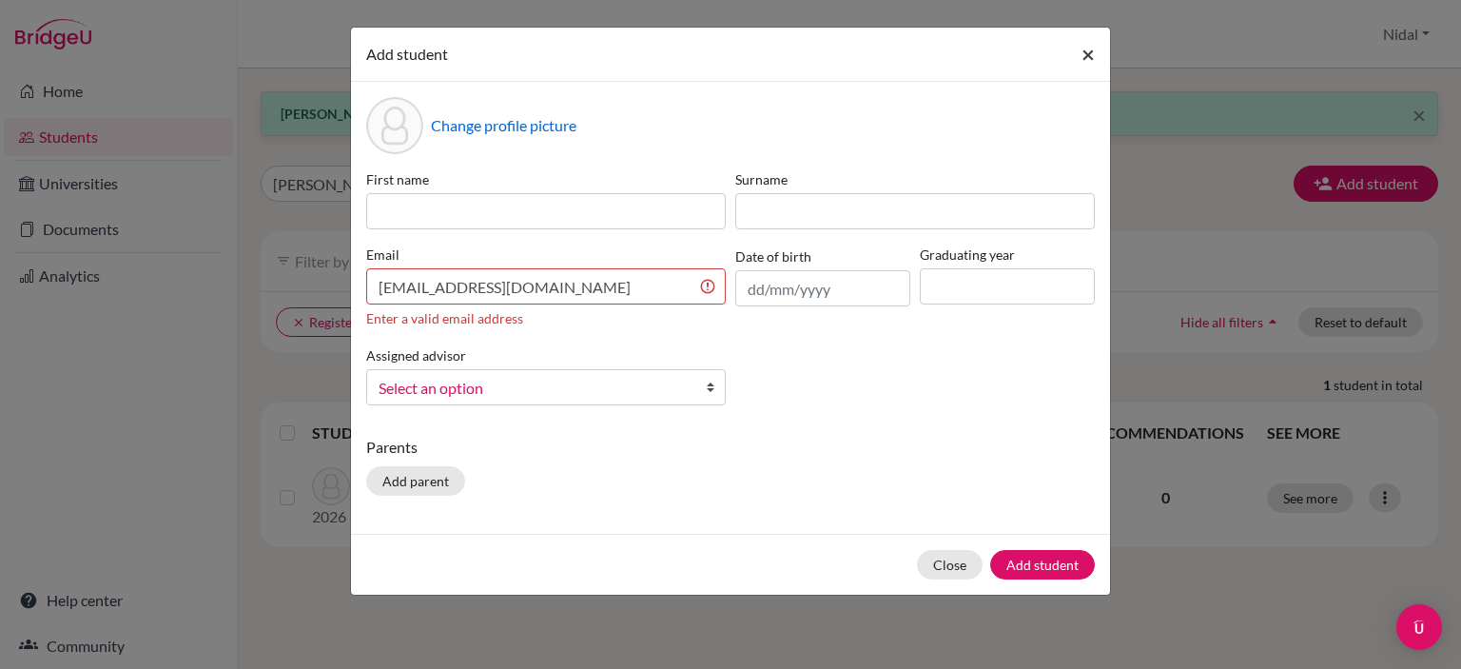
click at [1078, 52] on button "×" at bounding box center [1089, 54] width 44 height 53
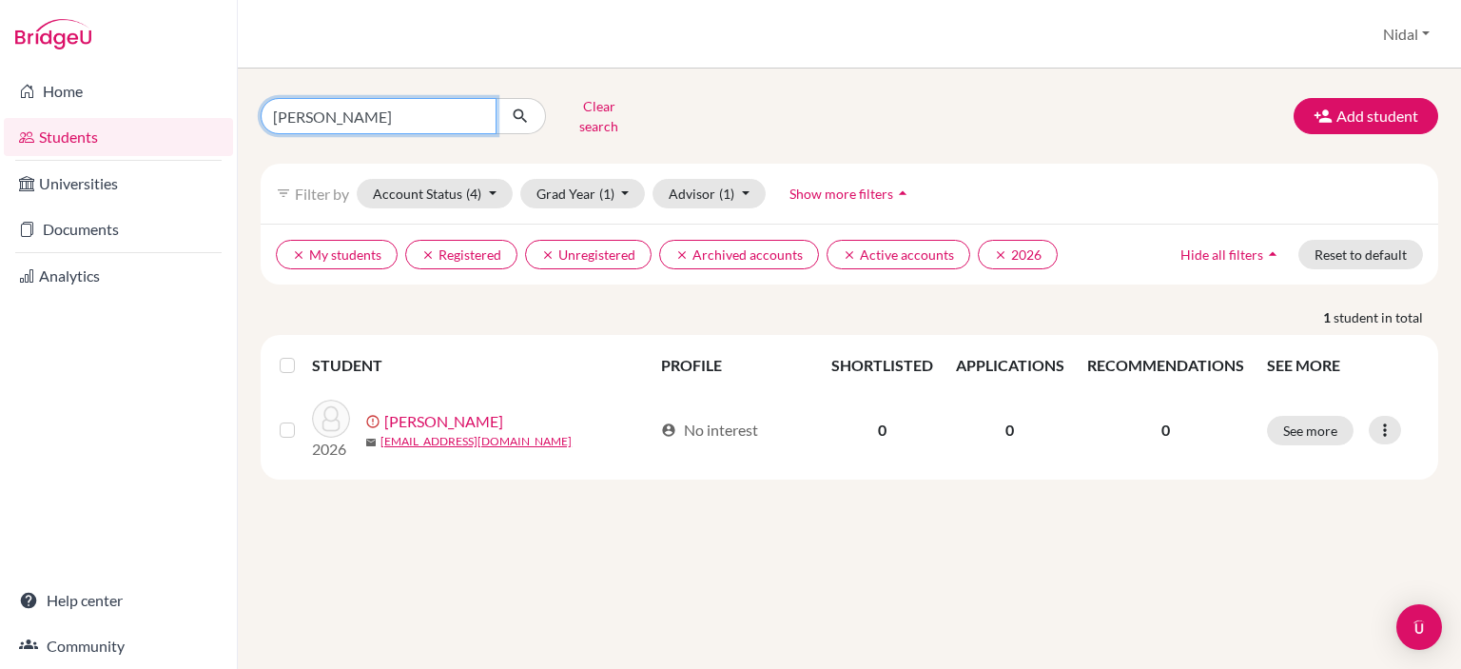
drag, startPoint x: 415, startPoint y: 109, endPoint x: 135, endPoint y: 111, distance: 279.7
click at [135, 111] on div "Home Students Universities Documents Analytics Help center Community Students o…" at bounding box center [730, 334] width 1461 height 669
type input "madi"
click button "submit" at bounding box center [521, 116] width 50 height 36
